Goal: Check status: Check status

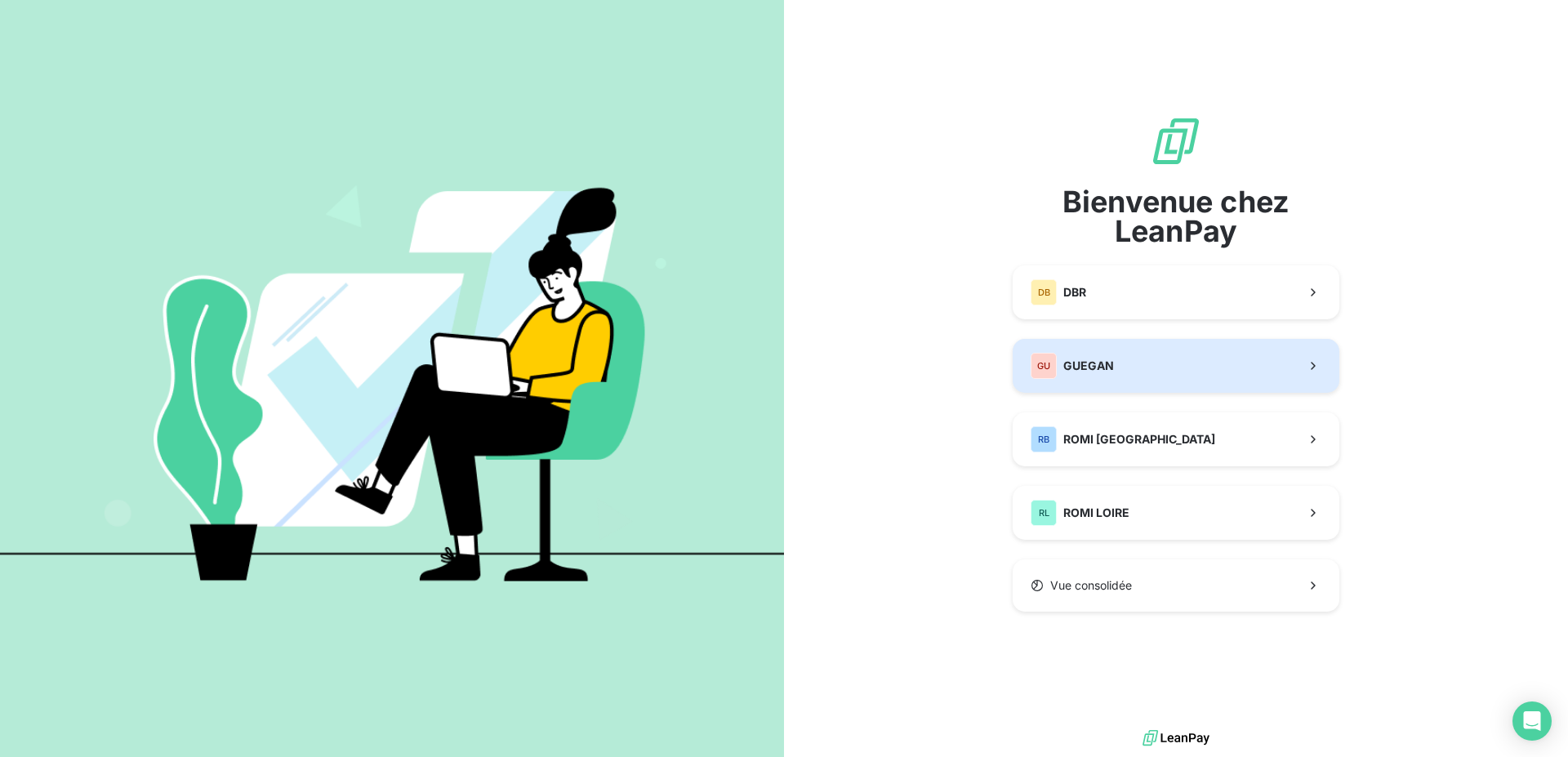
click at [1111, 376] on div "[PERSON_NAME]" at bounding box center [1072, 366] width 83 height 26
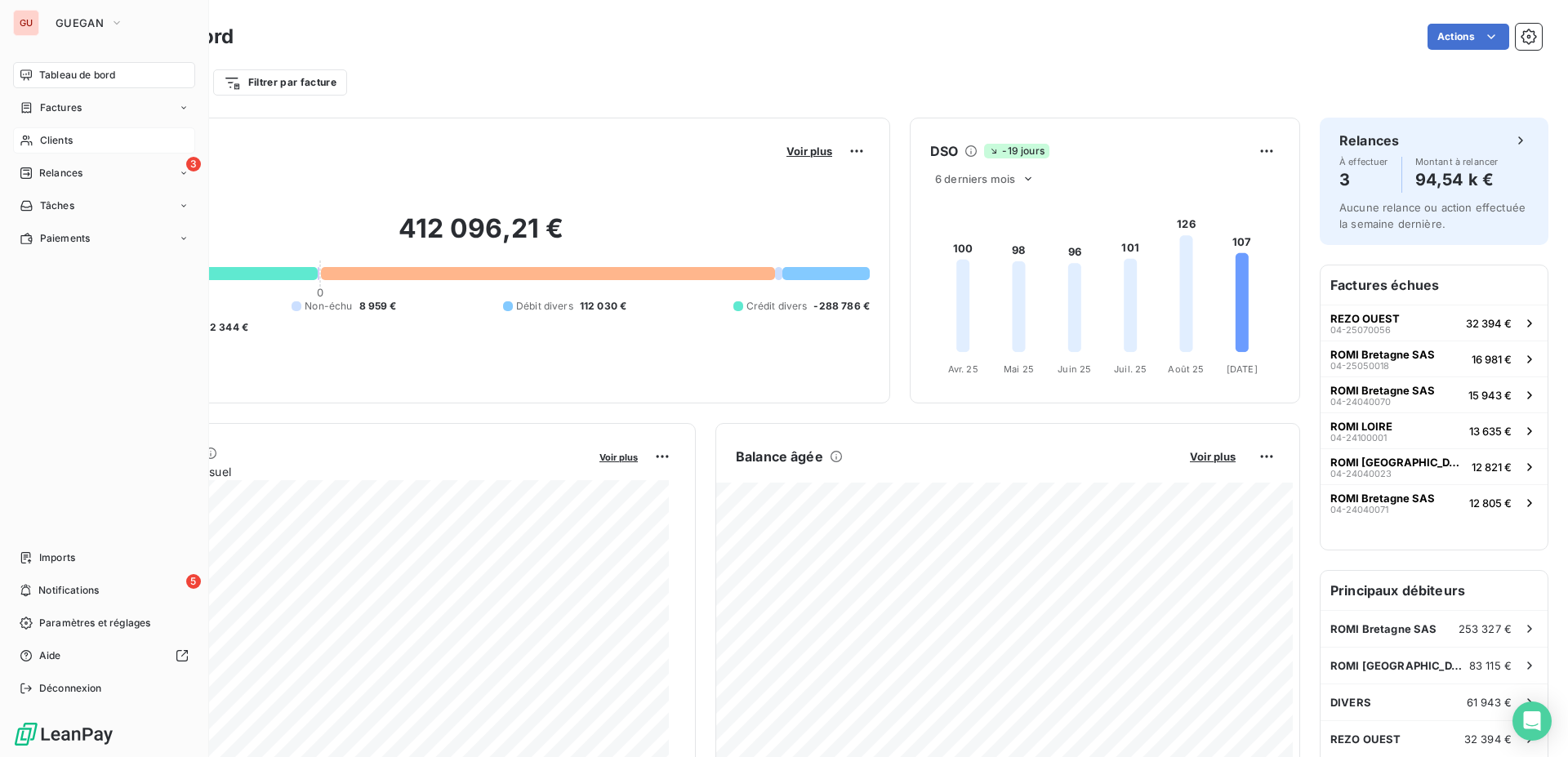
click at [37, 146] on div "Clients" at bounding box center [103, 141] width 182 height 26
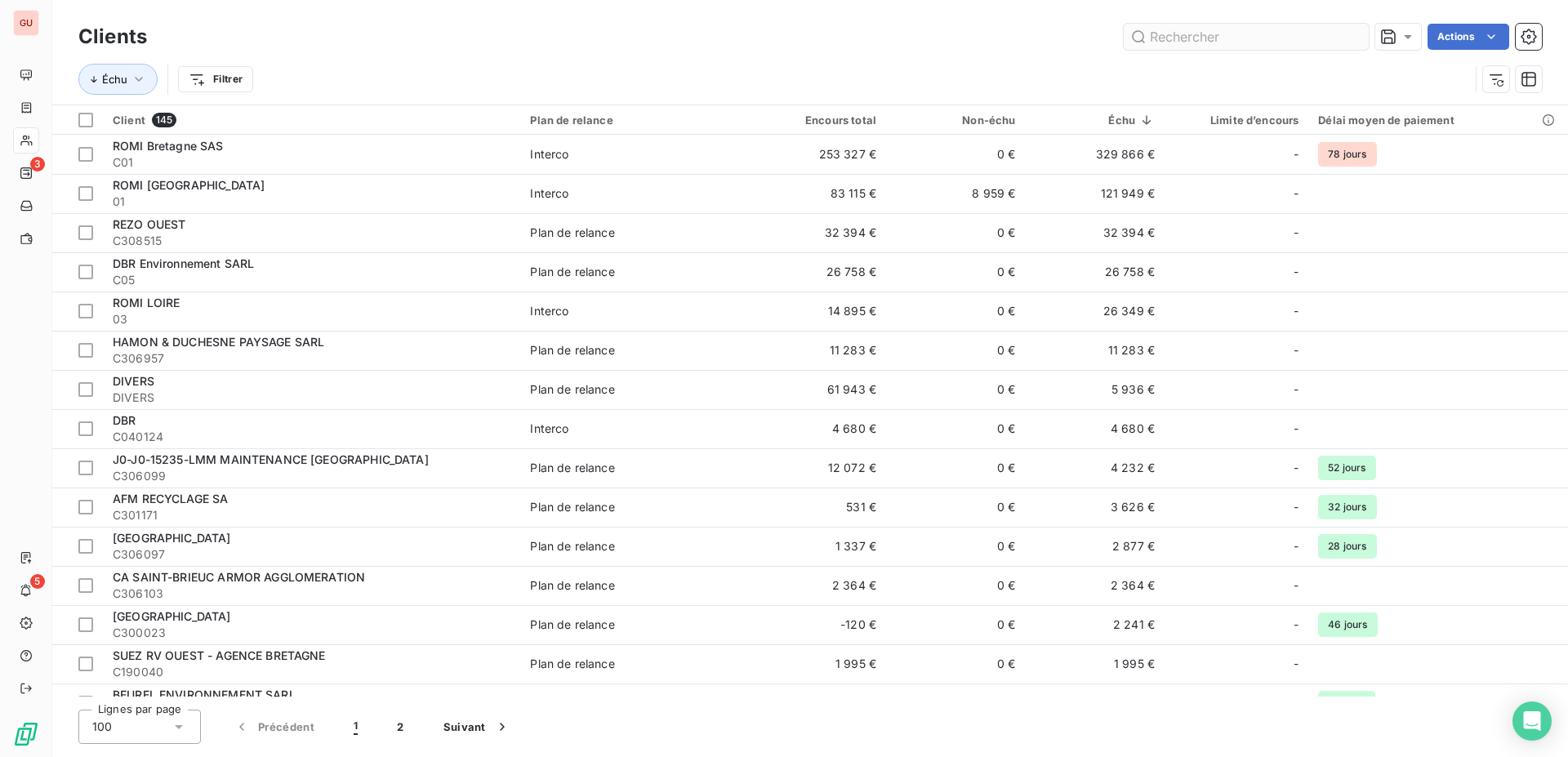
click at [1157, 42] on input "text" at bounding box center [1246, 37] width 245 height 26
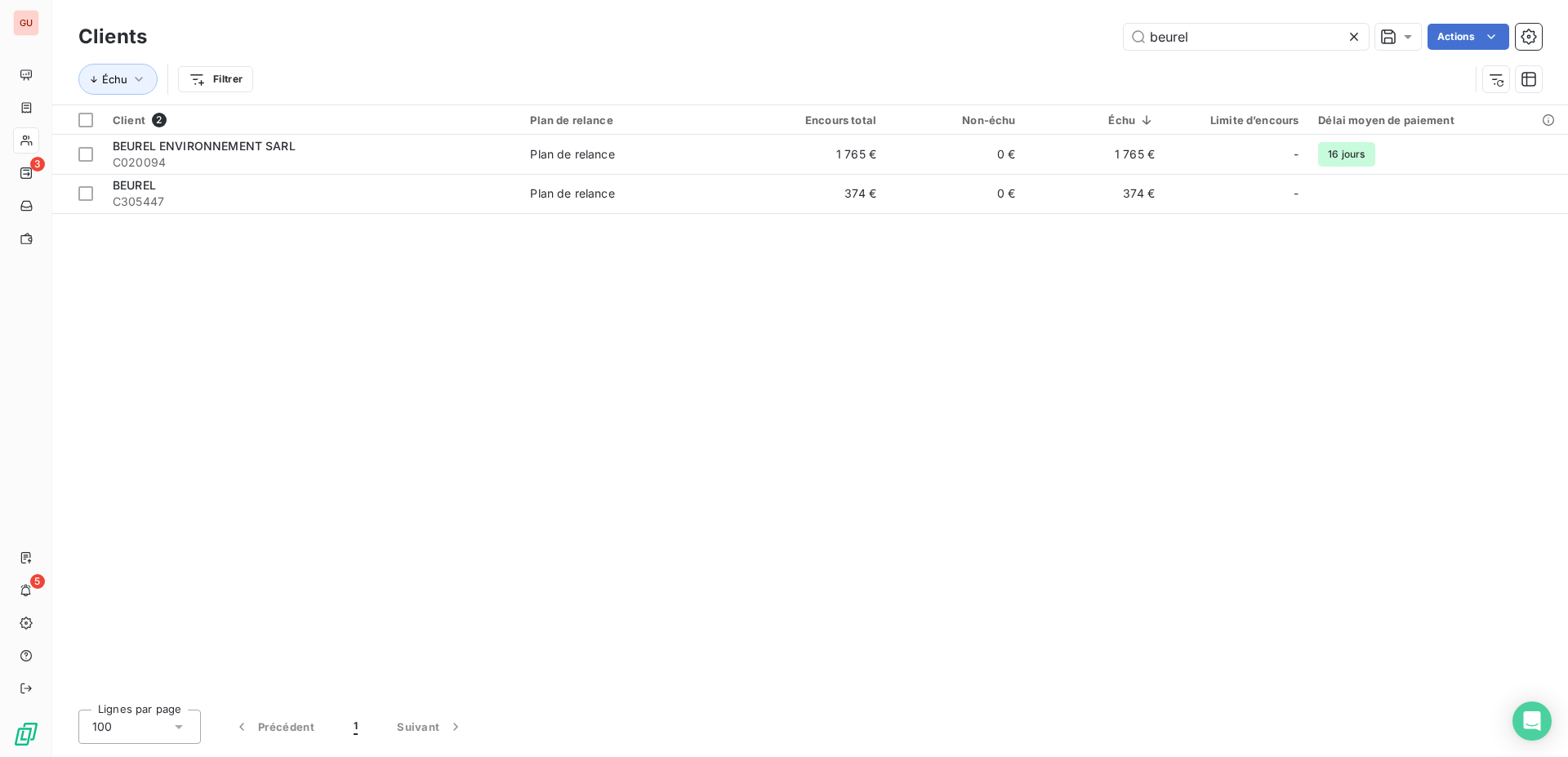
type input "beurel"
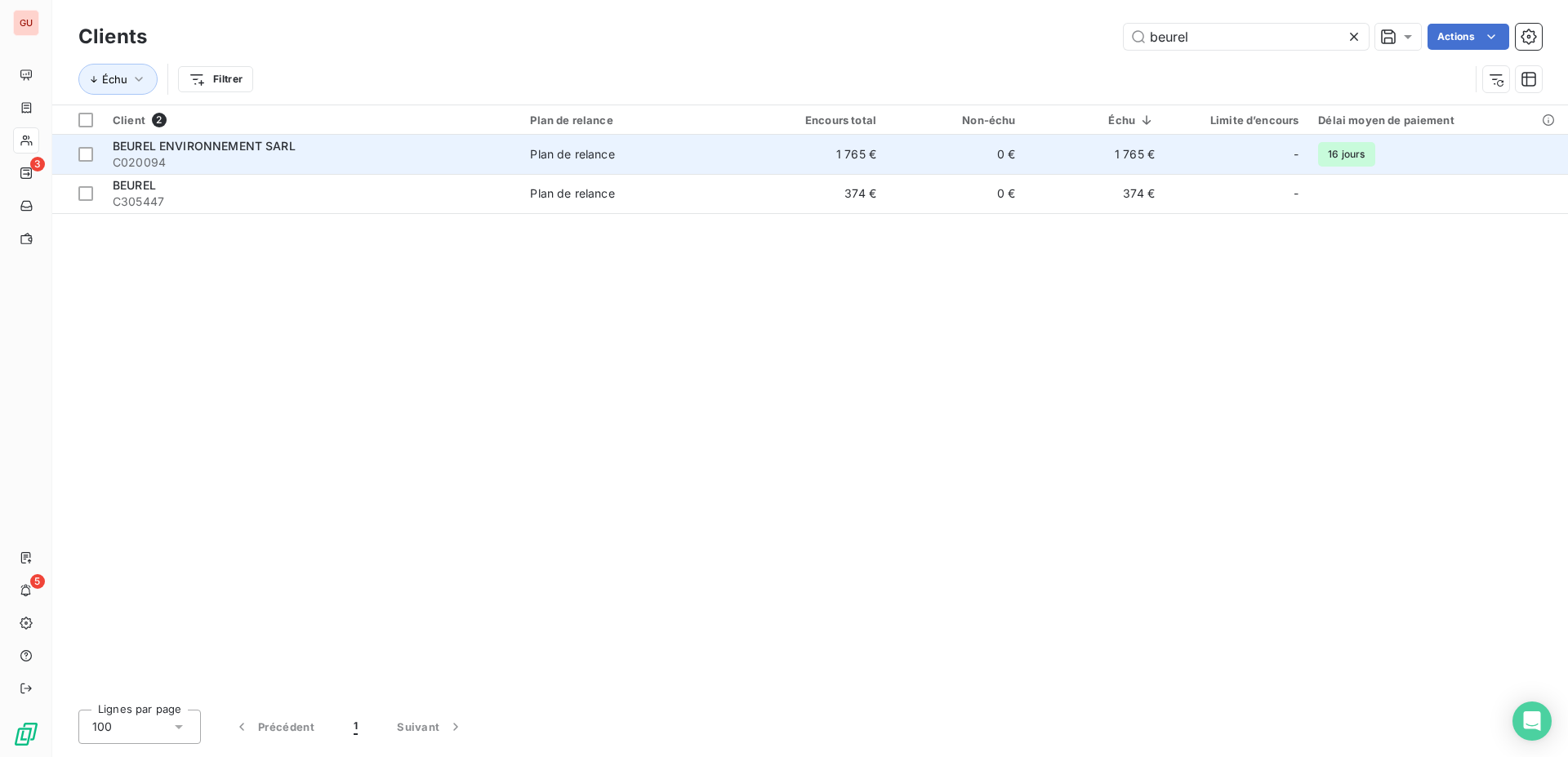
click at [510, 165] on span "C020094" at bounding box center [311, 163] width 397 height 17
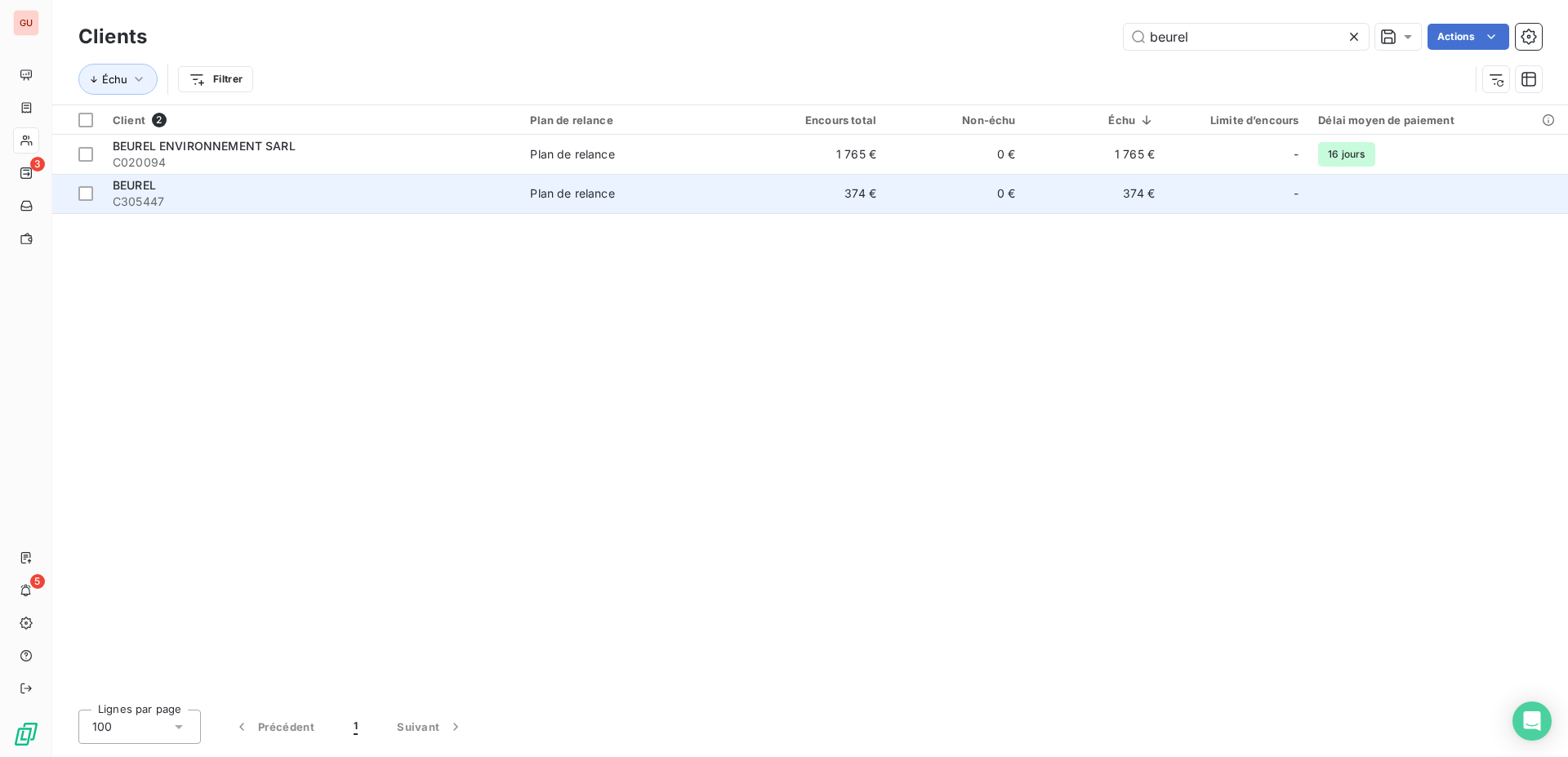
click at [869, 195] on td "374 €" at bounding box center [817, 193] width 139 height 39
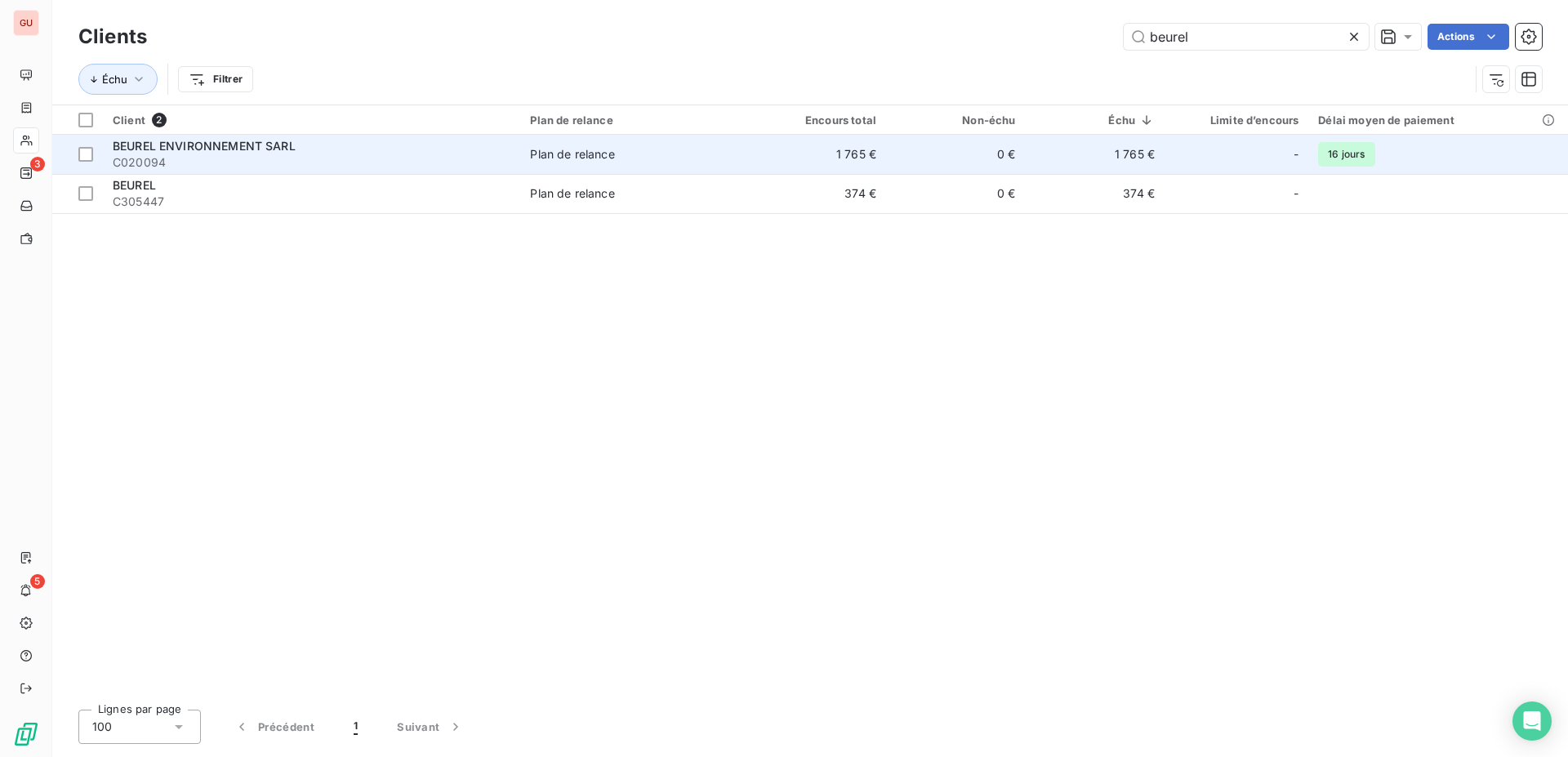
click at [801, 156] on td "1 765 €" at bounding box center [817, 154] width 139 height 39
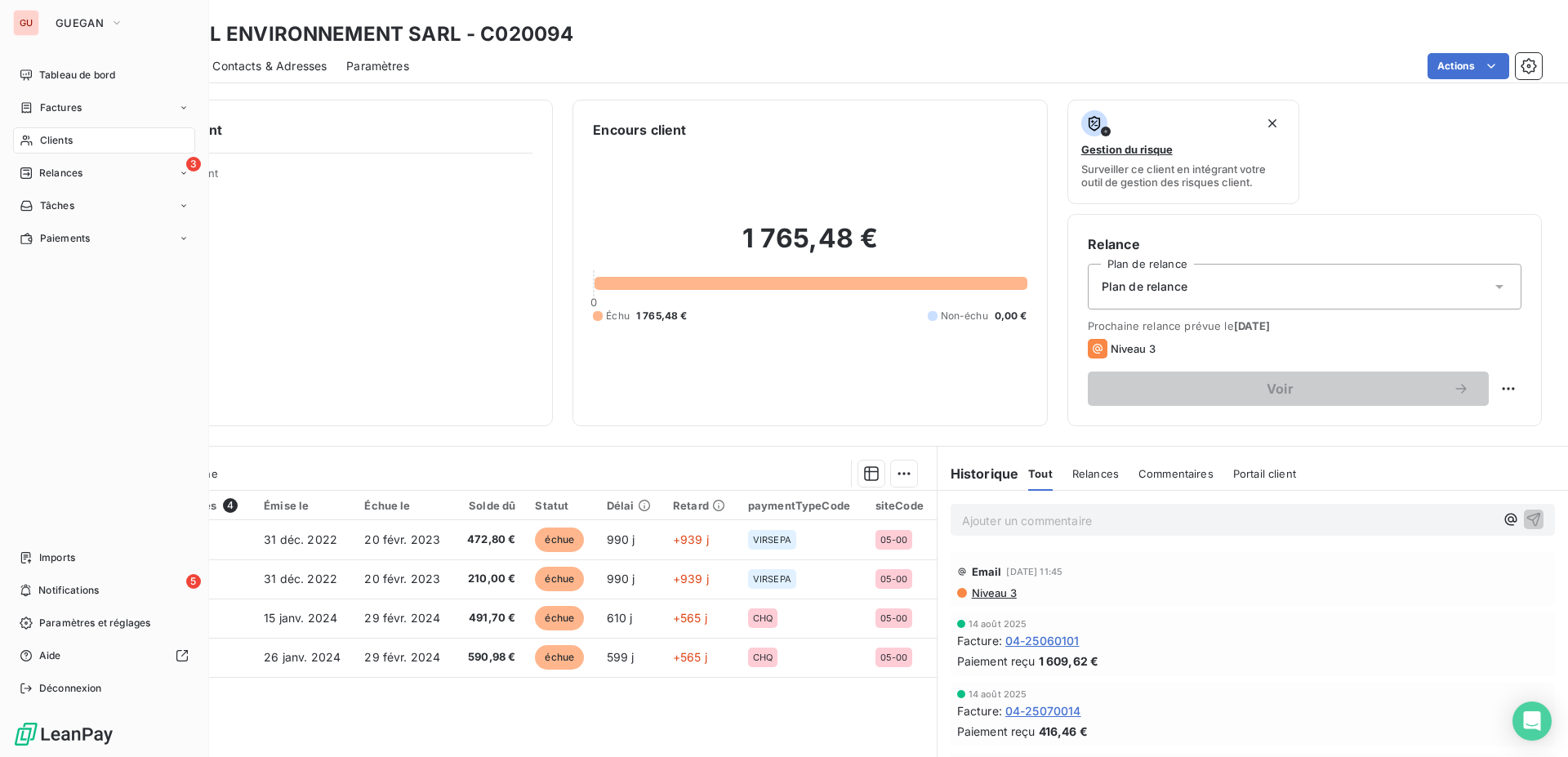
click at [52, 143] on span "Clients" at bounding box center [57, 140] width 33 height 15
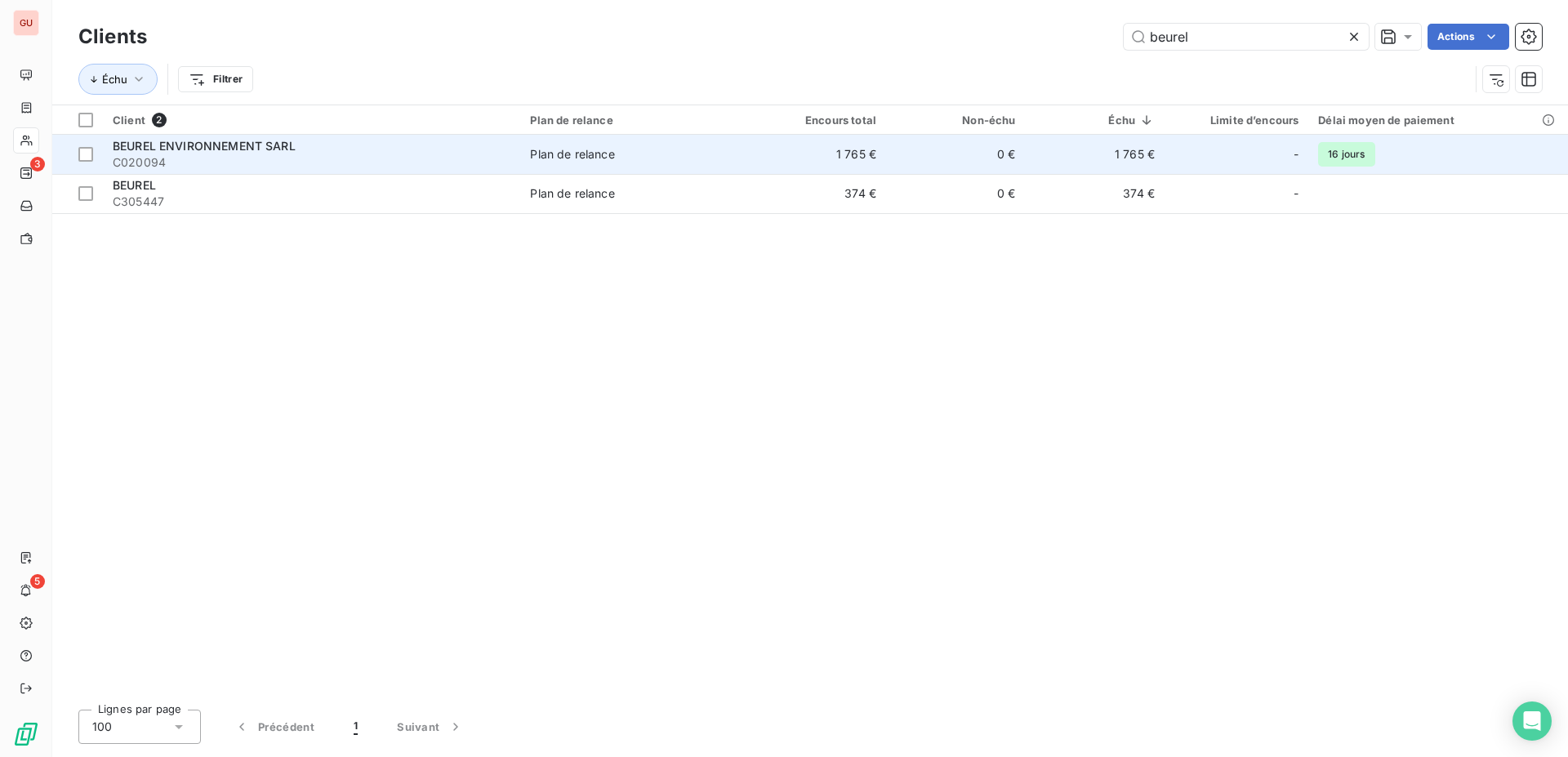
click at [854, 156] on td "1 765 €" at bounding box center [817, 154] width 139 height 39
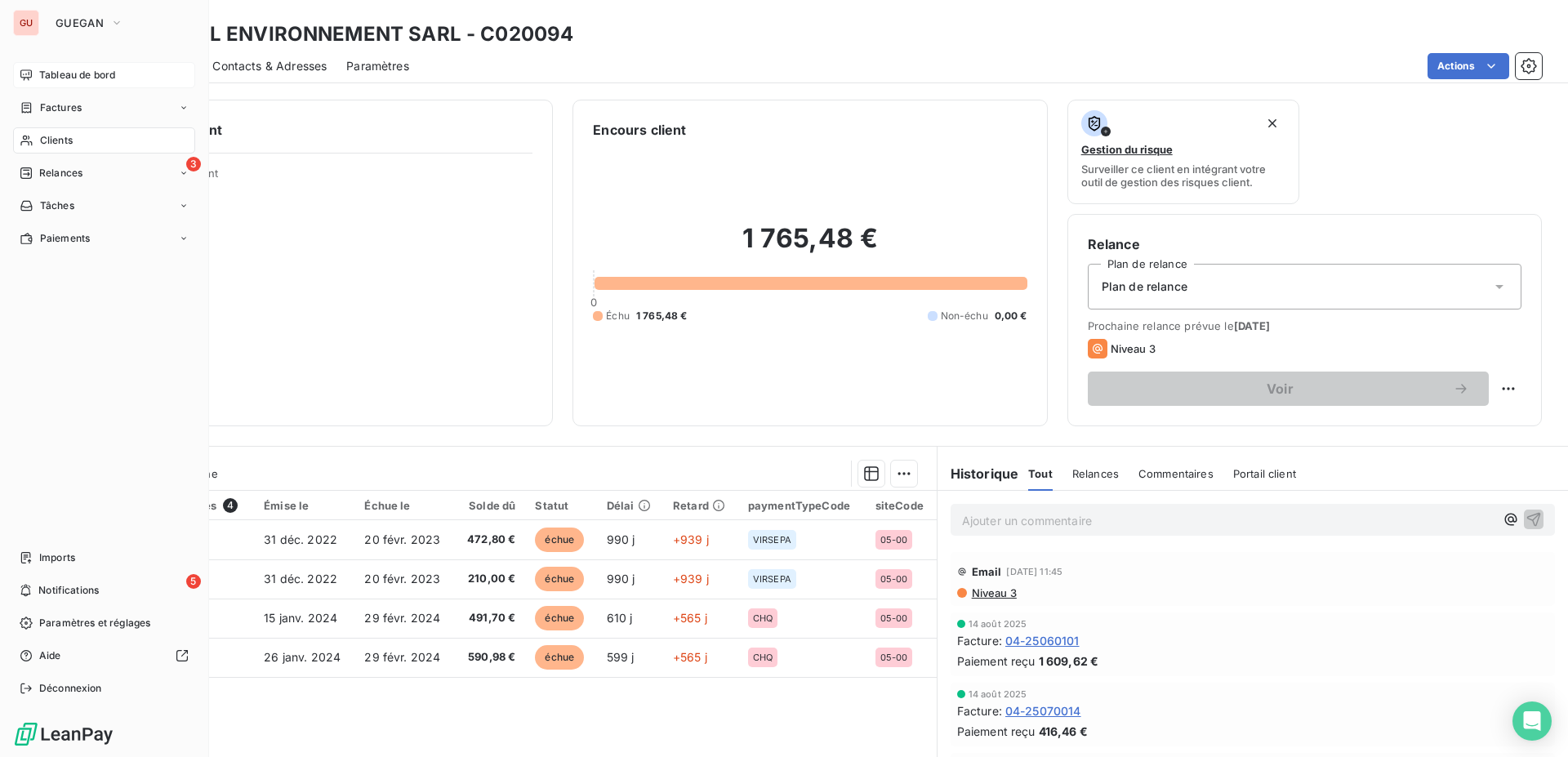
click at [57, 71] on span "Tableau de bord" at bounding box center [77, 75] width 76 height 15
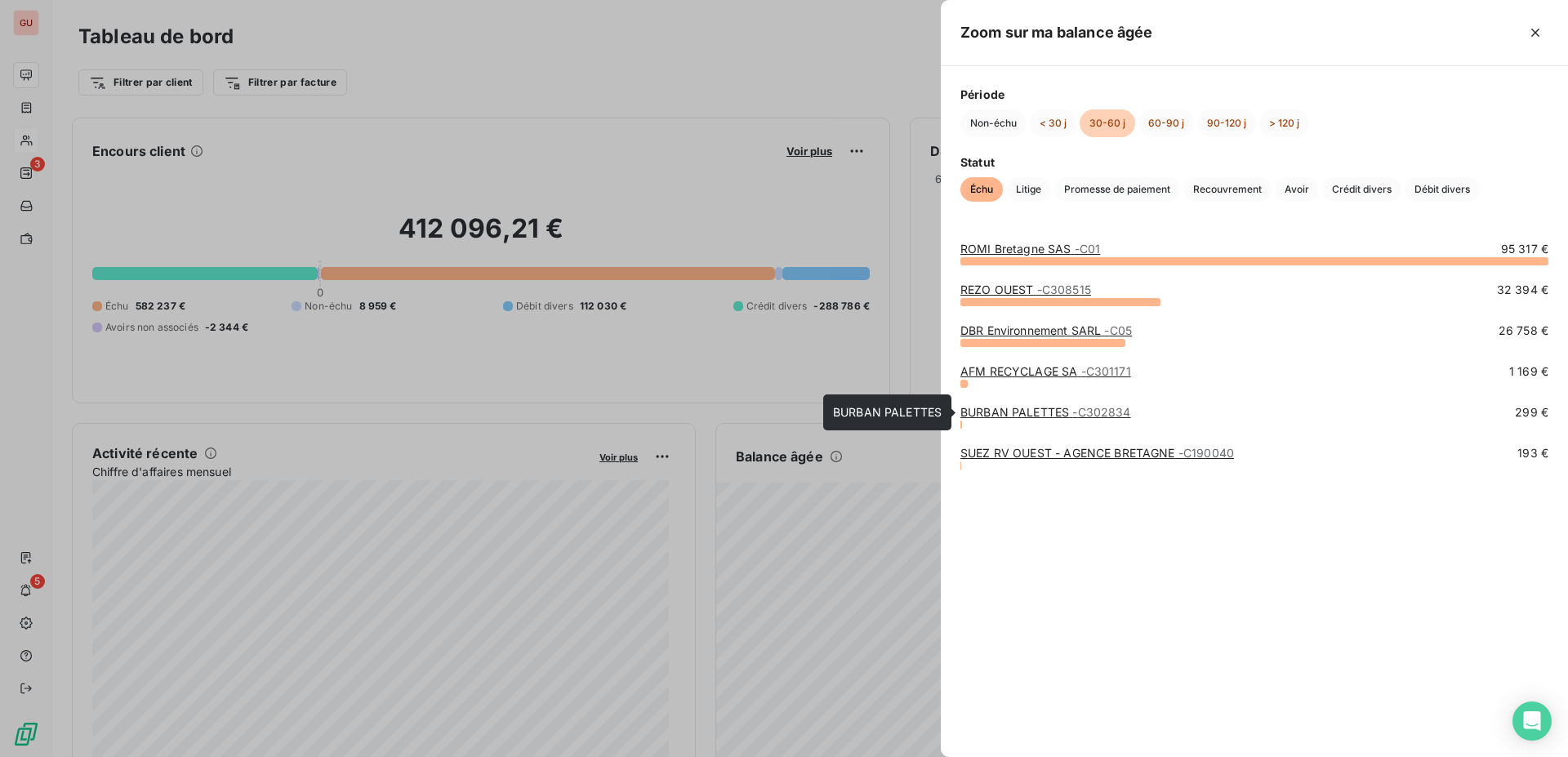
click at [1008, 415] on link "BURBAN PALETTES - C302834" at bounding box center [1046, 412] width 170 height 14
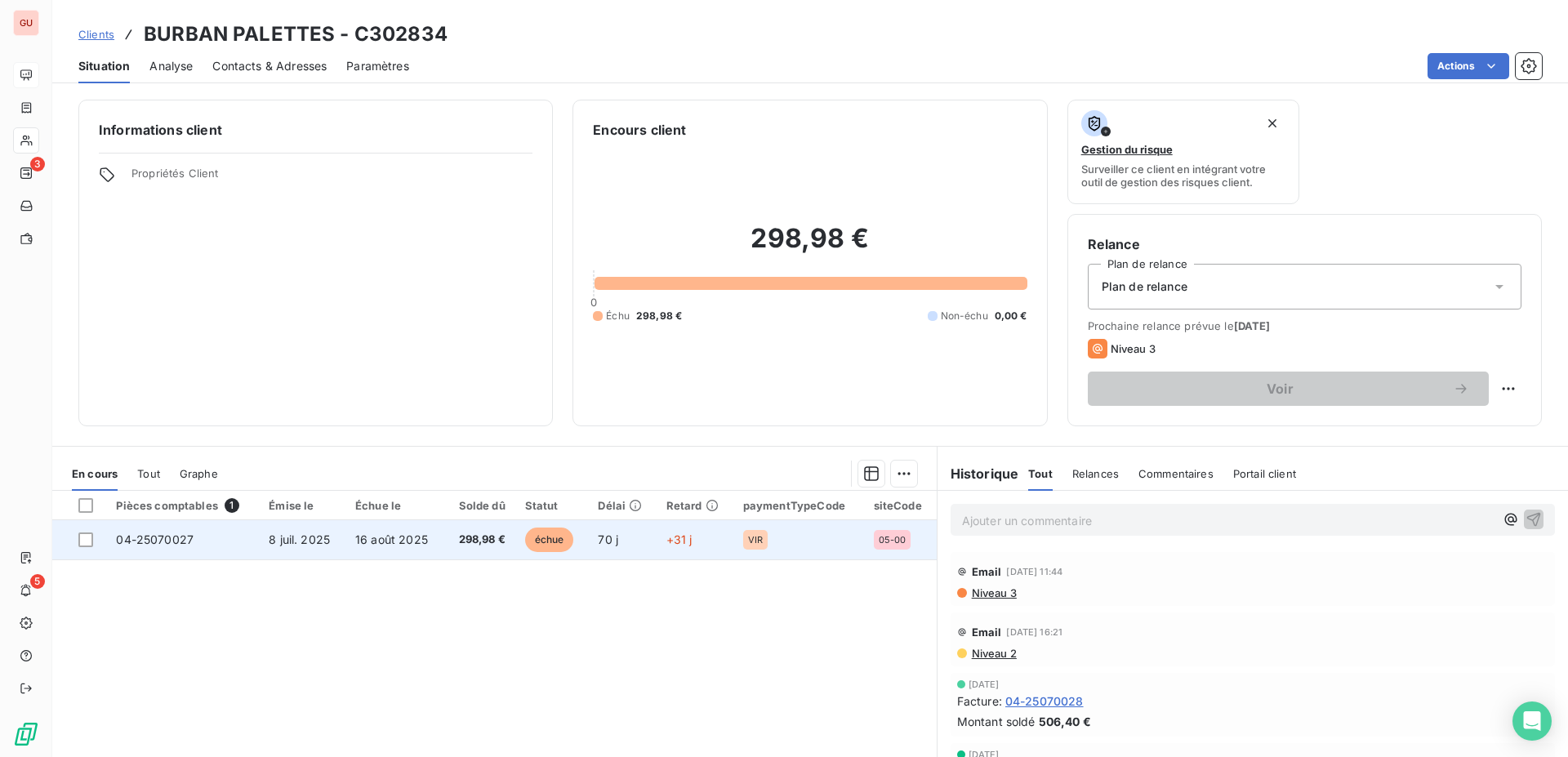
click at [290, 540] on span "8 juil. 2025" at bounding box center [299, 539] width 61 height 14
